Goal: Transaction & Acquisition: Purchase product/service

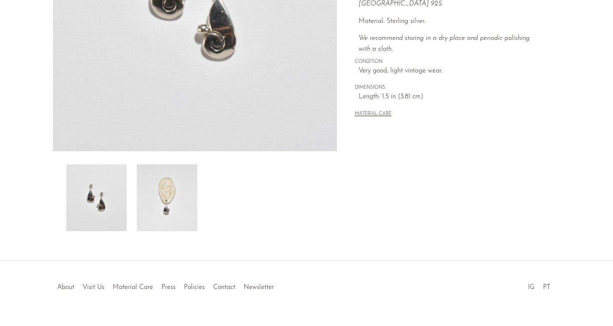
scroll to position [216, 0]
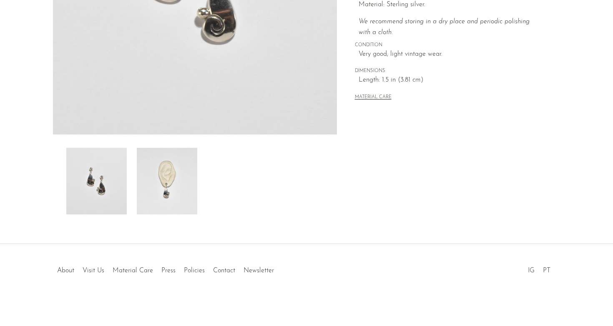
click at [165, 165] on img at bounding box center [167, 181] width 60 height 67
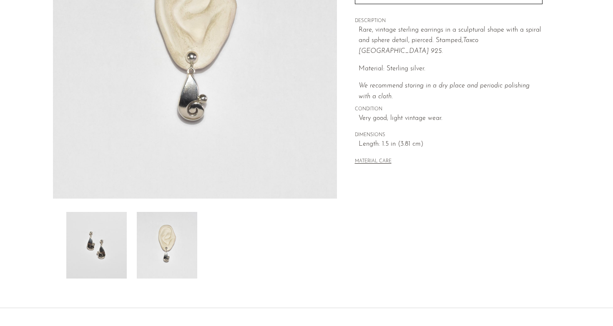
scroll to position [0, 0]
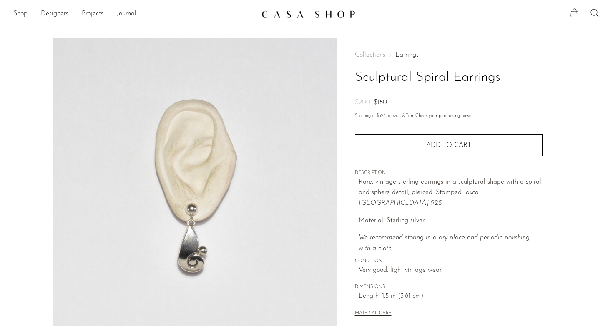
click at [22, 16] on link "Shop" at bounding box center [20, 14] width 14 height 11
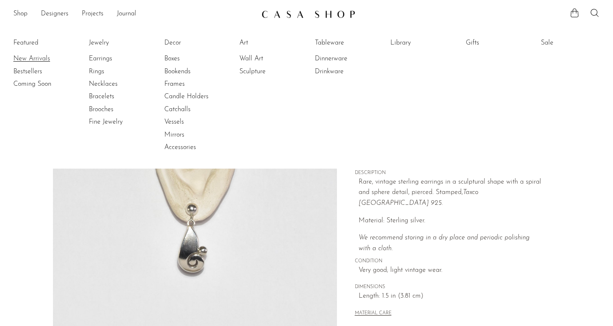
click at [37, 57] on link "New Arrivals" at bounding box center [44, 58] width 63 height 9
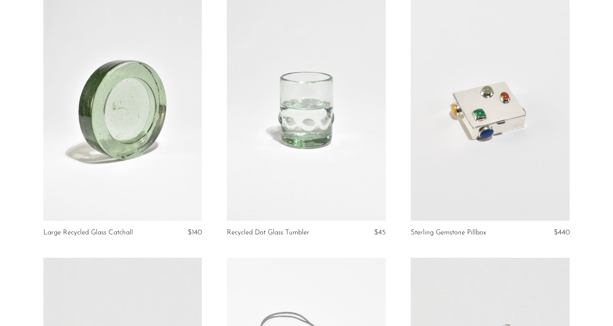
scroll to position [367, 0]
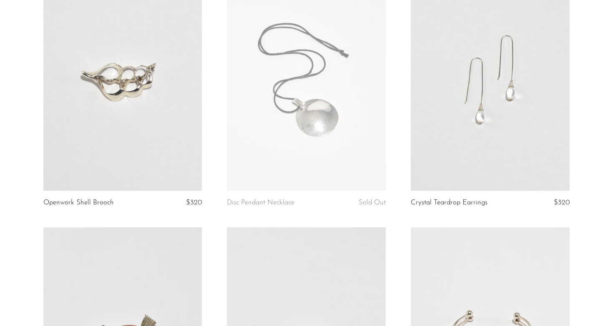
click at [311, 149] on link at bounding box center [306, 80] width 159 height 222
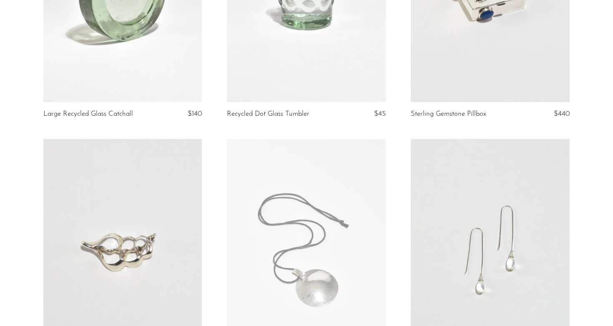
scroll to position [0, 0]
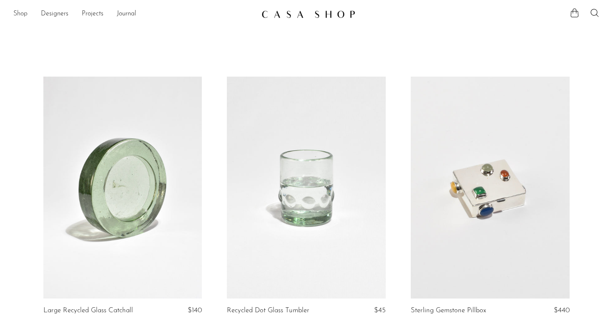
click at [20, 13] on link "Shop" at bounding box center [20, 14] width 14 height 11
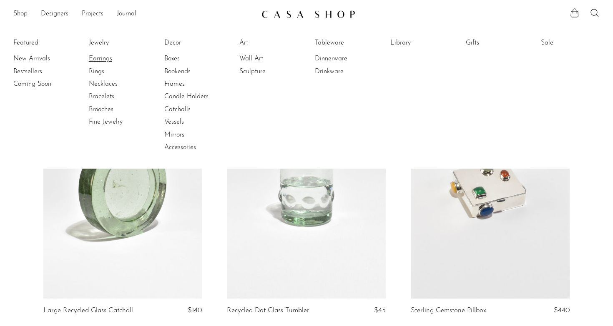
click at [98, 58] on link "Earrings" at bounding box center [120, 58] width 63 height 9
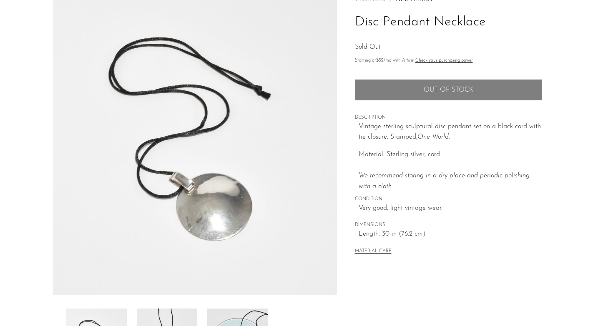
scroll to position [116, 0]
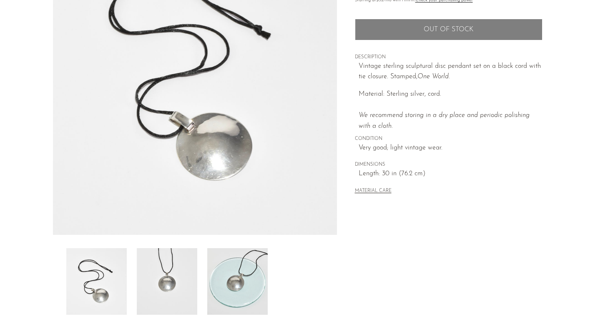
click at [246, 281] on img at bounding box center [237, 281] width 60 height 67
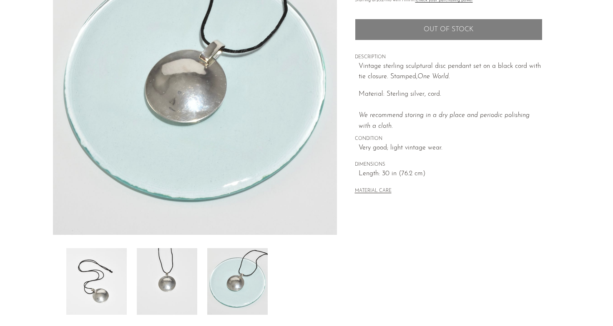
click at [188, 268] on img at bounding box center [167, 281] width 60 height 67
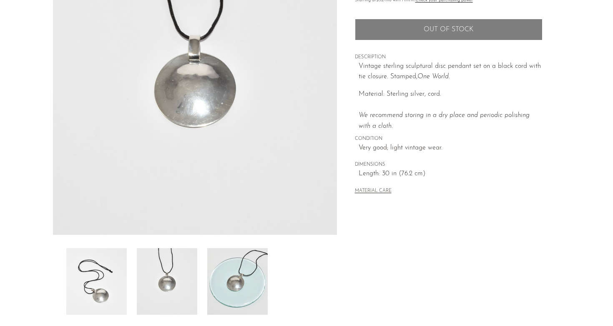
click at [118, 273] on img at bounding box center [96, 281] width 60 height 67
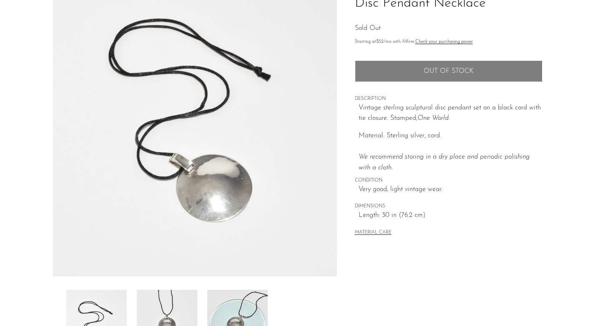
scroll to position [72, 0]
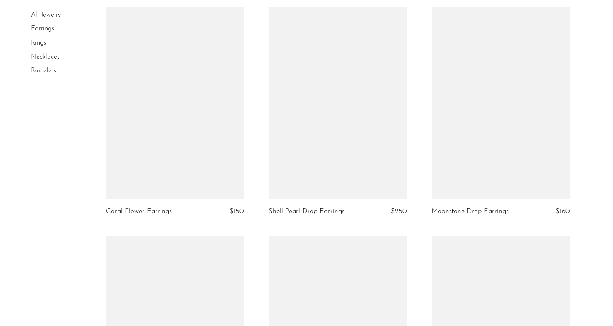
scroll to position [991, 0]
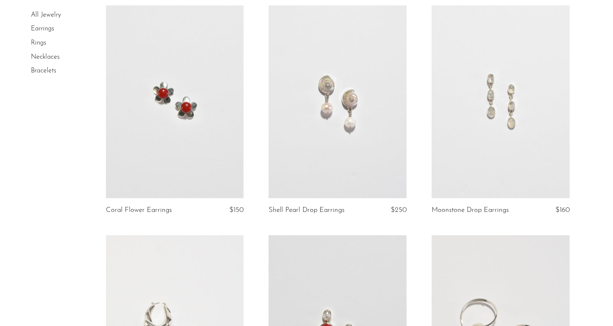
click at [580, 97] on article "Moonstone Drop Earrings $160" at bounding box center [500, 120] width 163 height 230
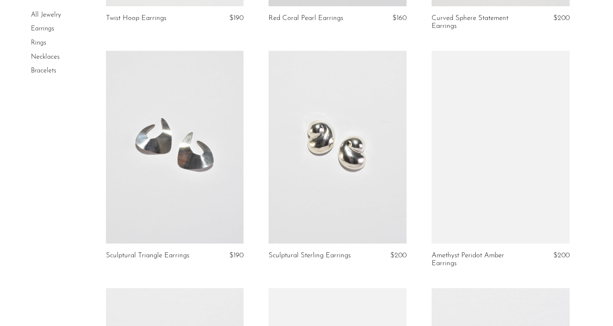
scroll to position [1414, 0]
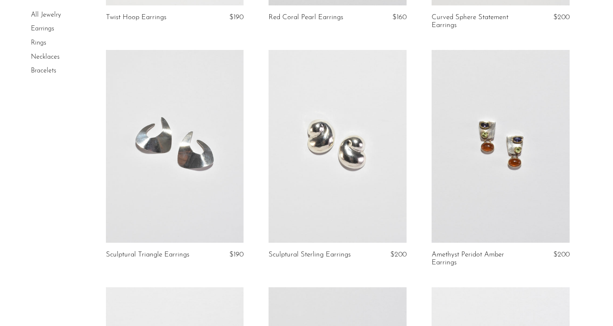
click at [203, 129] on link at bounding box center [175, 146] width 138 height 193
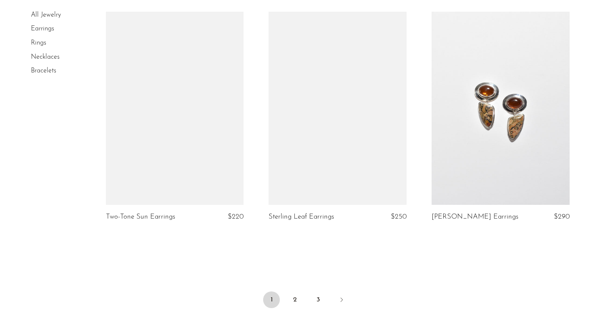
scroll to position [2689, 0]
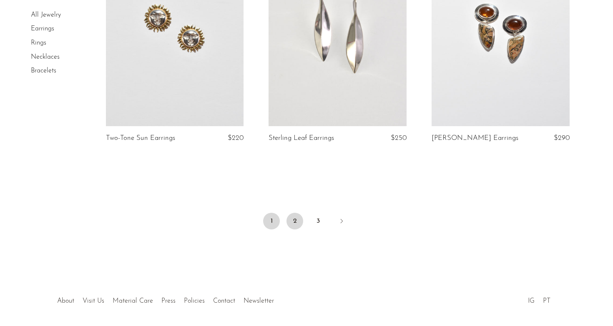
click at [293, 221] on link "2" at bounding box center [294, 221] width 17 height 17
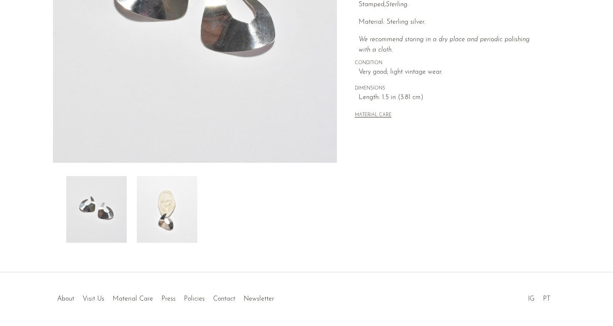
scroll to position [216, 0]
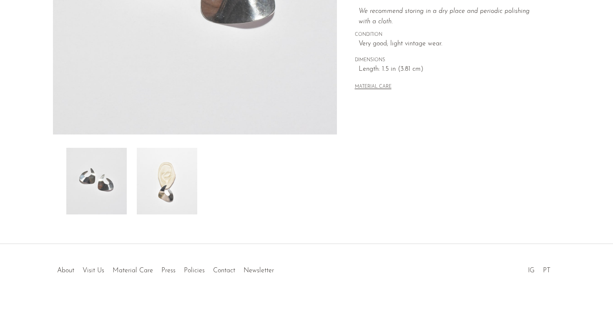
click at [160, 194] on img at bounding box center [167, 181] width 60 height 67
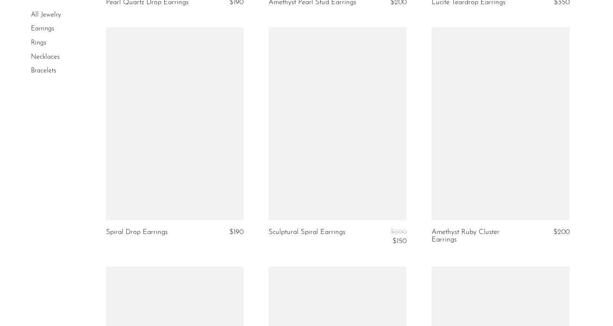
scroll to position [2142, 0]
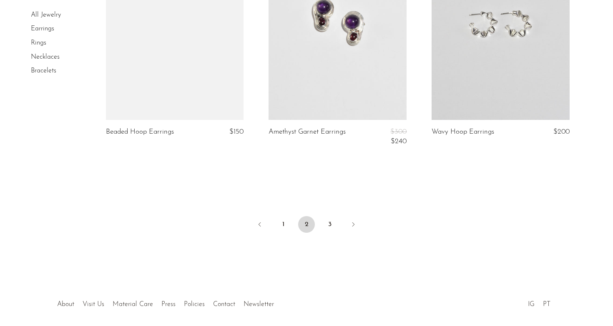
scroll to position [2746, 0]
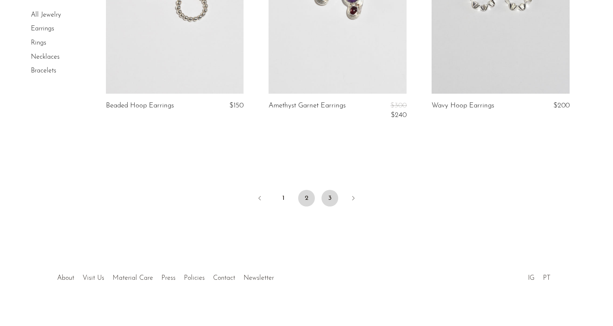
click at [325, 193] on link "3" at bounding box center [329, 198] width 17 height 17
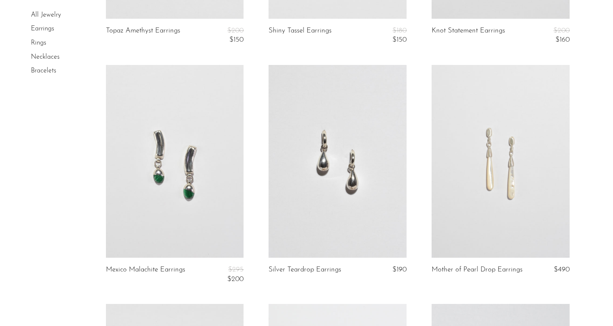
scroll to position [971, 0]
click at [364, 152] on link at bounding box center [337, 159] width 138 height 193
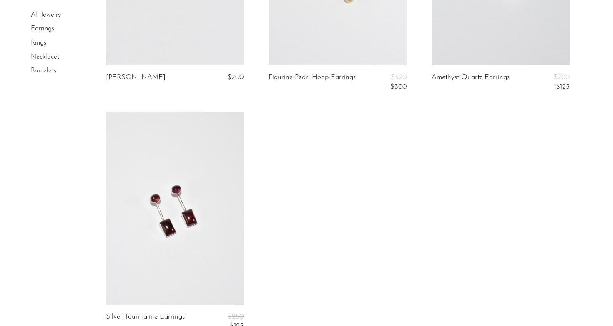
scroll to position [1133, 0]
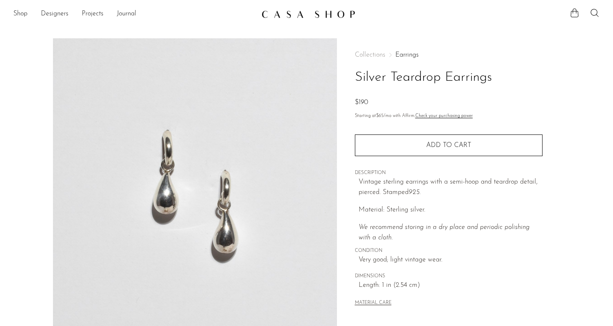
scroll to position [216, 0]
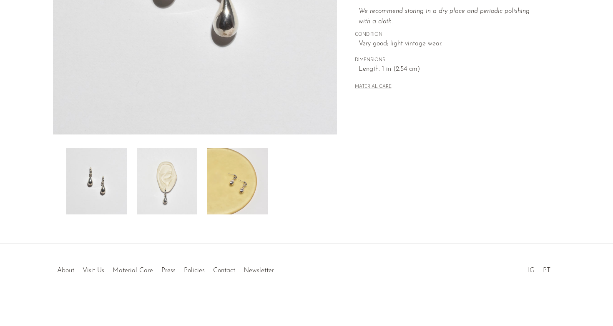
click at [163, 193] on img at bounding box center [167, 181] width 60 height 67
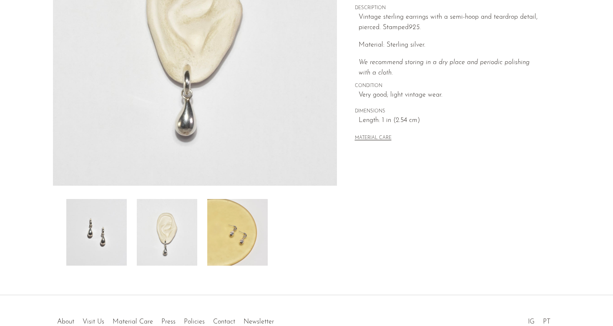
scroll to position [164, 0]
click at [223, 223] on img at bounding box center [237, 233] width 60 height 67
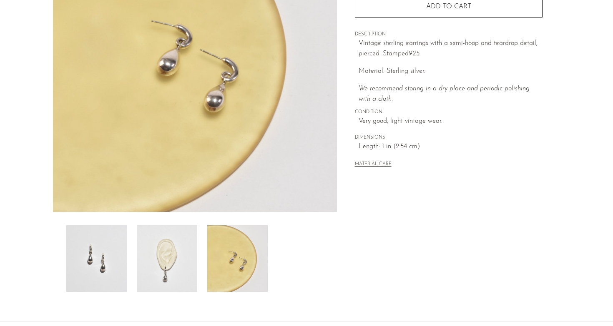
scroll to position [144, 0]
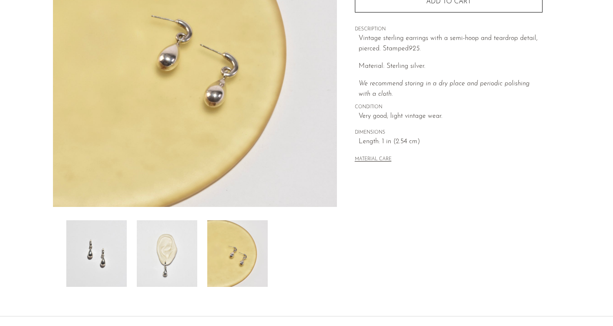
click at [183, 243] on img at bounding box center [167, 254] width 60 height 67
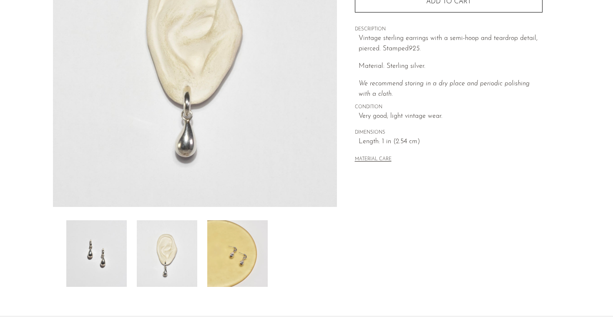
click at [237, 253] on img at bounding box center [237, 254] width 60 height 67
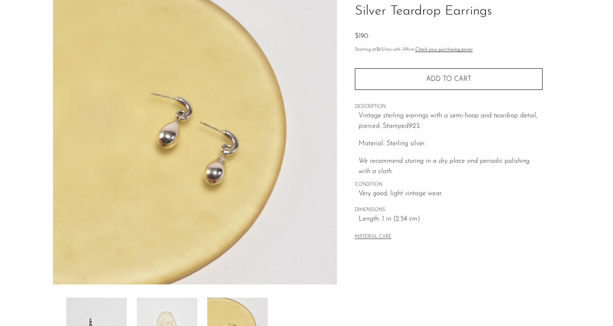
scroll to position [67, 0]
